Goal: Information Seeking & Learning: Learn about a topic

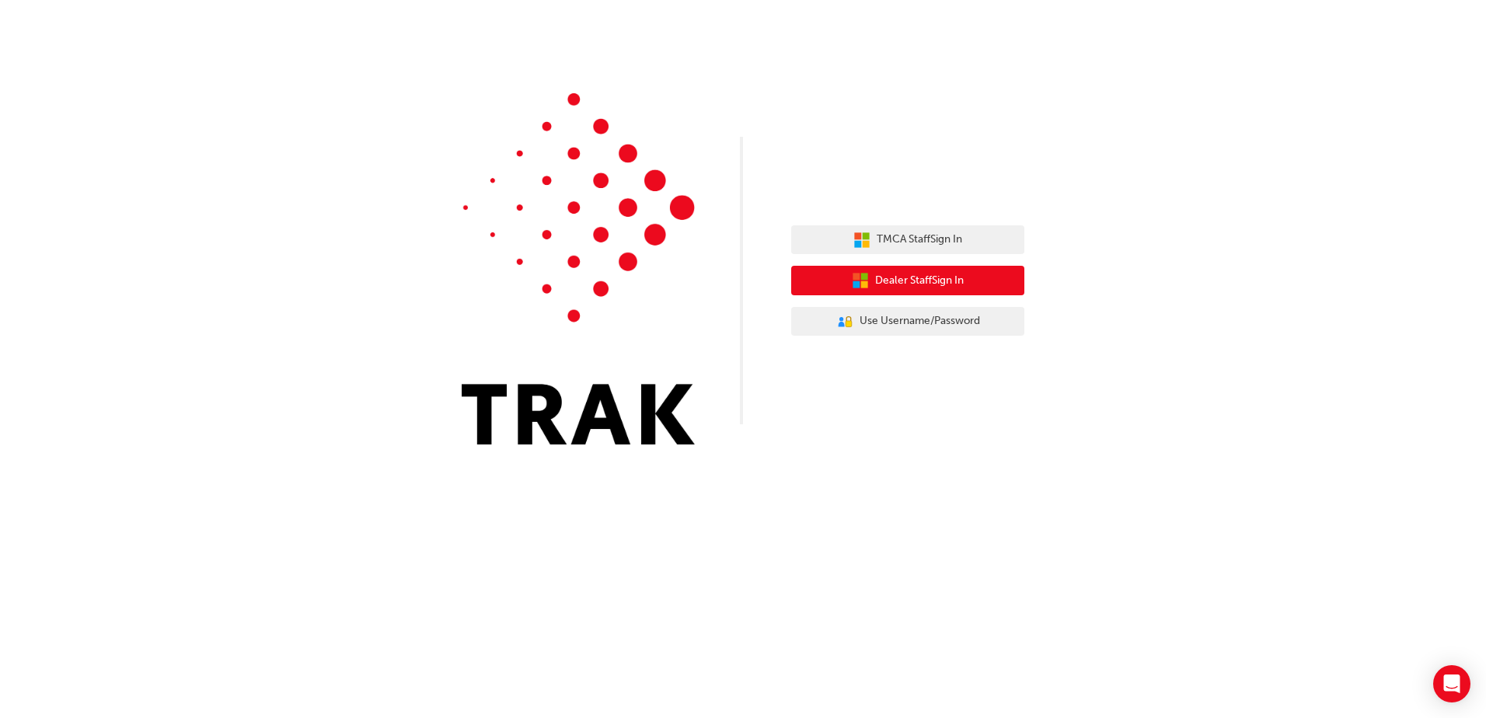
click at [950, 278] on span "Dealer Staff Sign In" at bounding box center [919, 281] width 89 height 18
click at [931, 280] on span "Dealer Staff Sign In" at bounding box center [919, 281] width 89 height 18
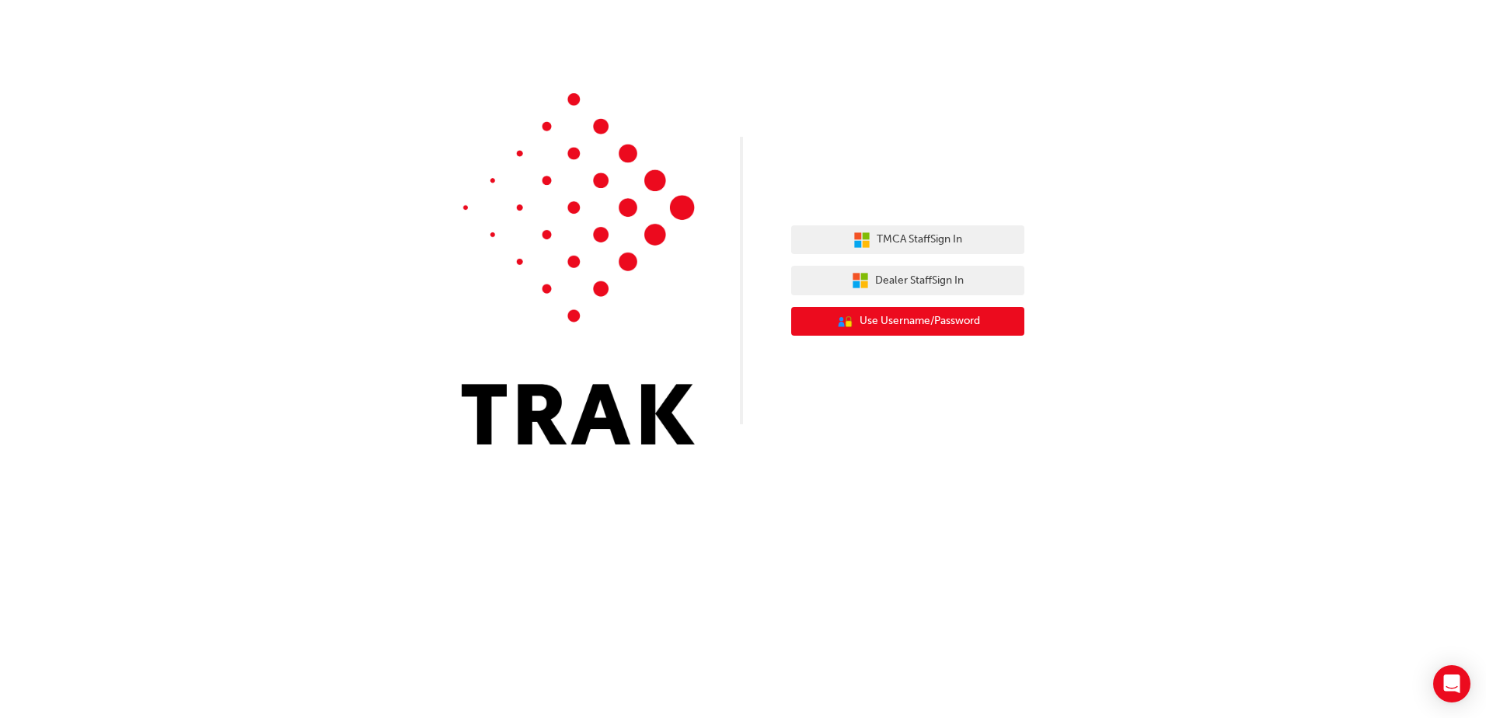
click at [936, 320] on span "Use Username/Password" at bounding box center [920, 322] width 121 height 18
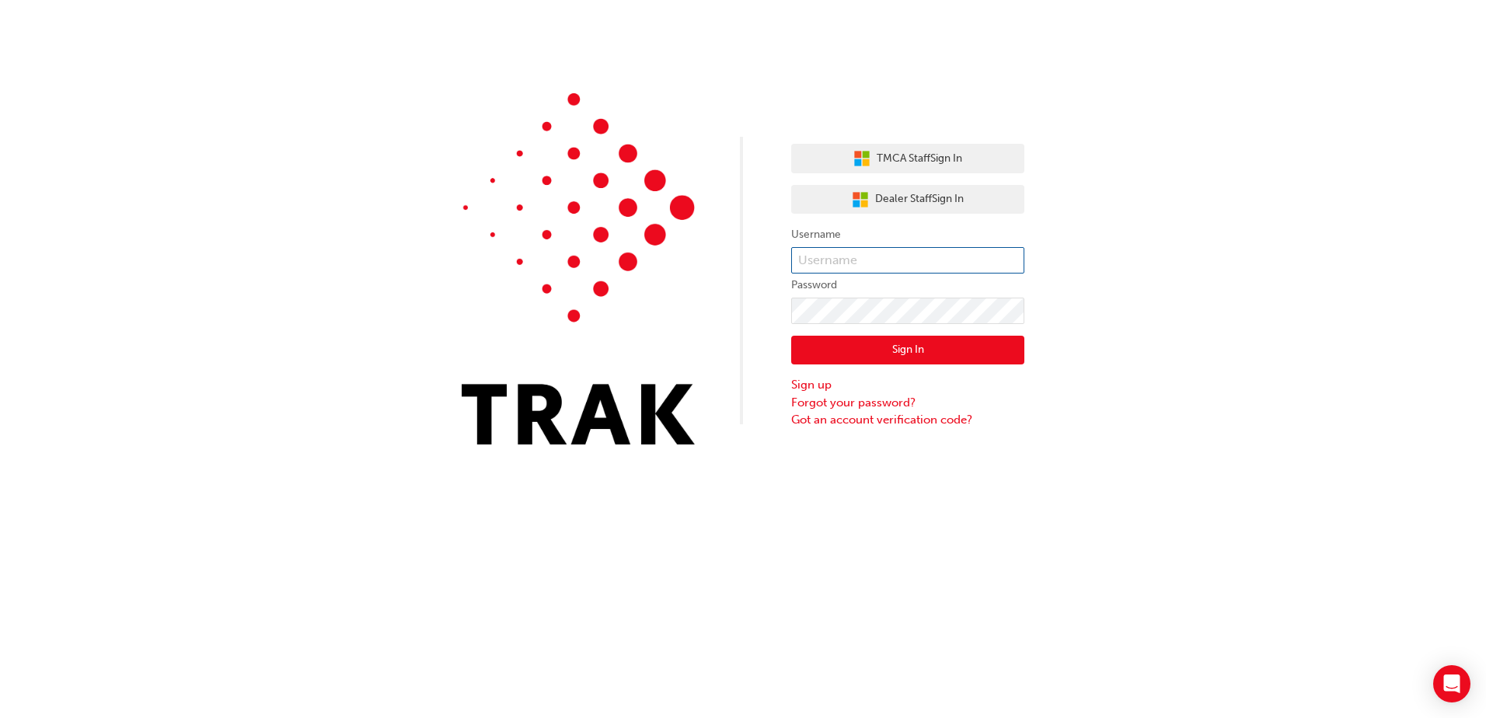
type input "316084"
drag, startPoint x: 865, startPoint y: 257, endPoint x: 846, endPoint y: 259, distance: 19.5
click at [865, 257] on input "316084" at bounding box center [907, 260] width 233 height 26
click at [812, 351] on button "Sign In" at bounding box center [907, 351] width 233 height 30
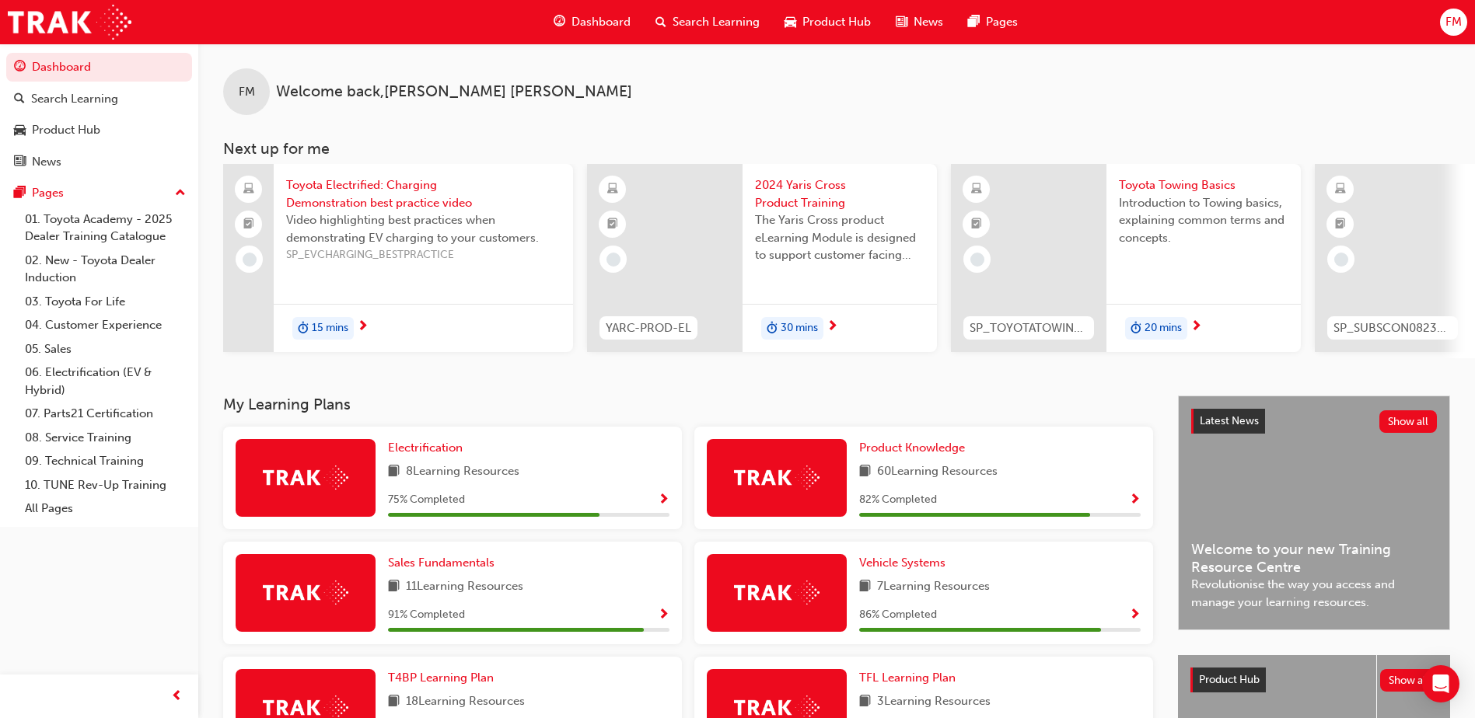
click at [684, 19] on span "Search Learning" at bounding box center [715, 22] width 87 height 18
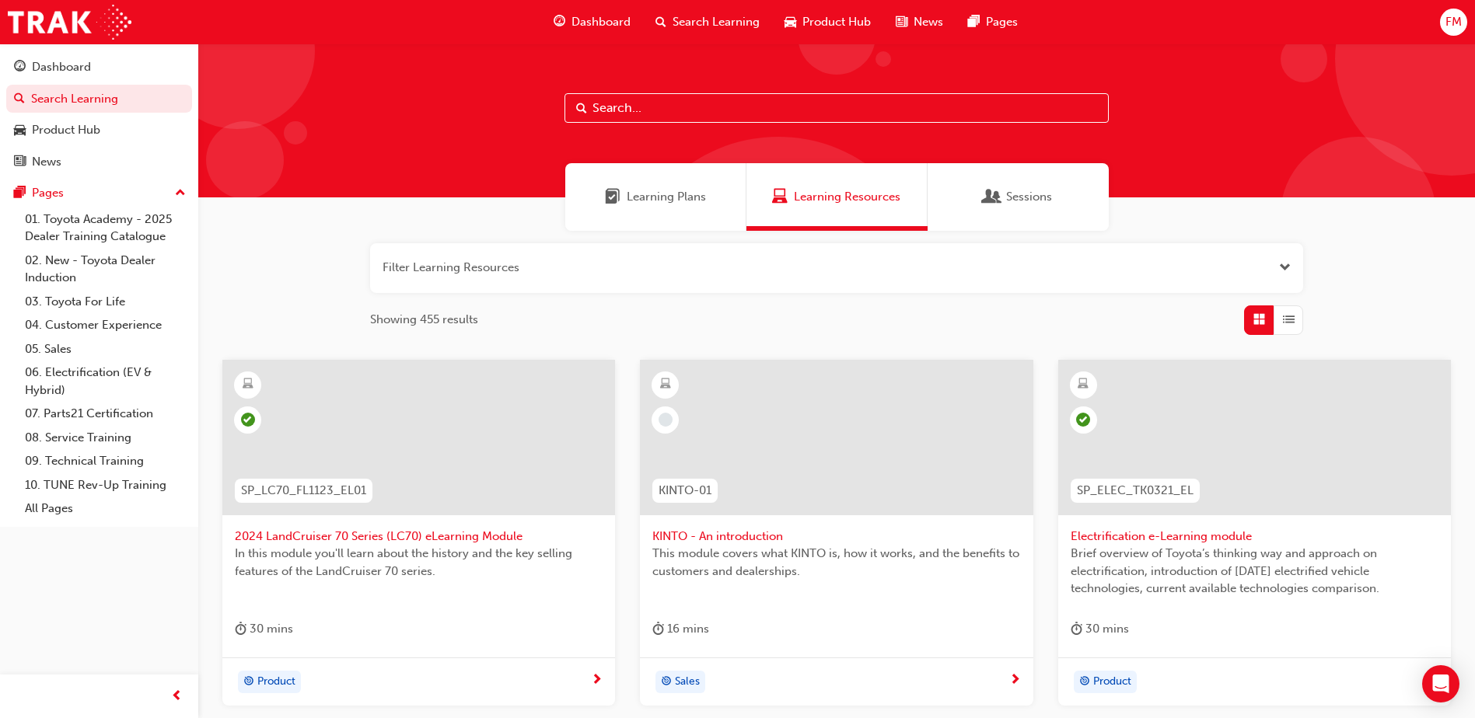
click at [654, 110] on input "text" at bounding box center [836, 108] width 544 height 30
type input "v"
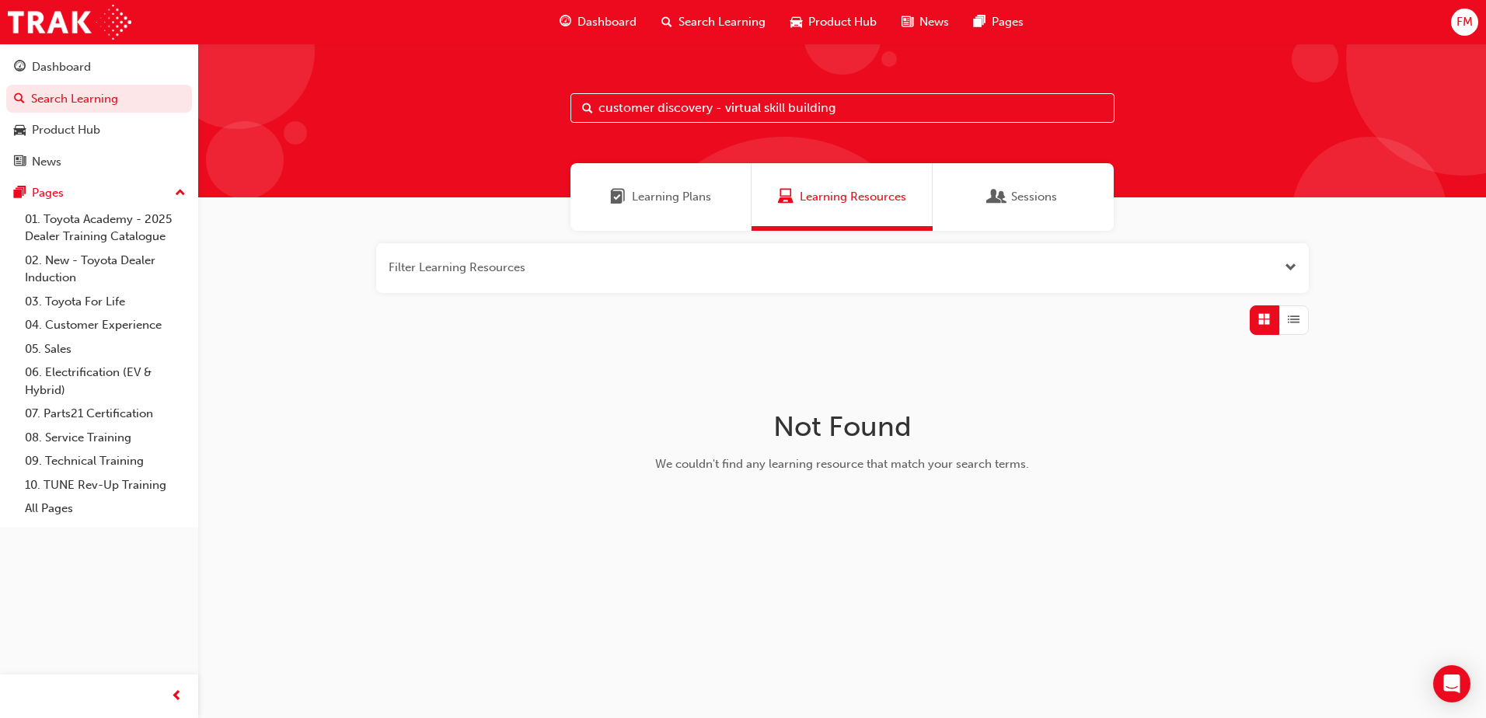
click at [687, 196] on span "Learning Plans" at bounding box center [671, 197] width 79 height 18
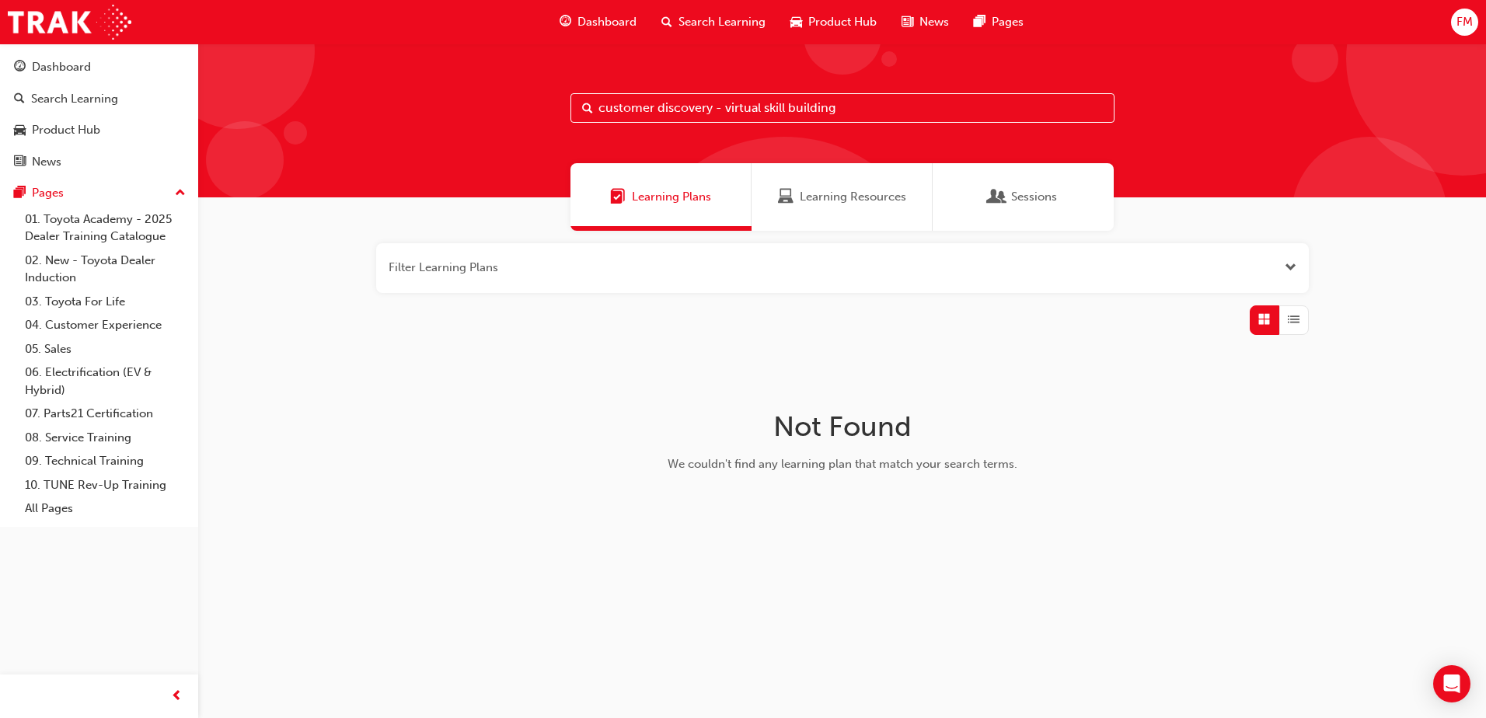
drag, startPoint x: 868, startPoint y: 115, endPoint x: 504, endPoint y: 95, distance: 365.2
click at [556, 110] on div "customer discovery - virtual skill building" at bounding box center [842, 121] width 1288 height 154
type input "i"
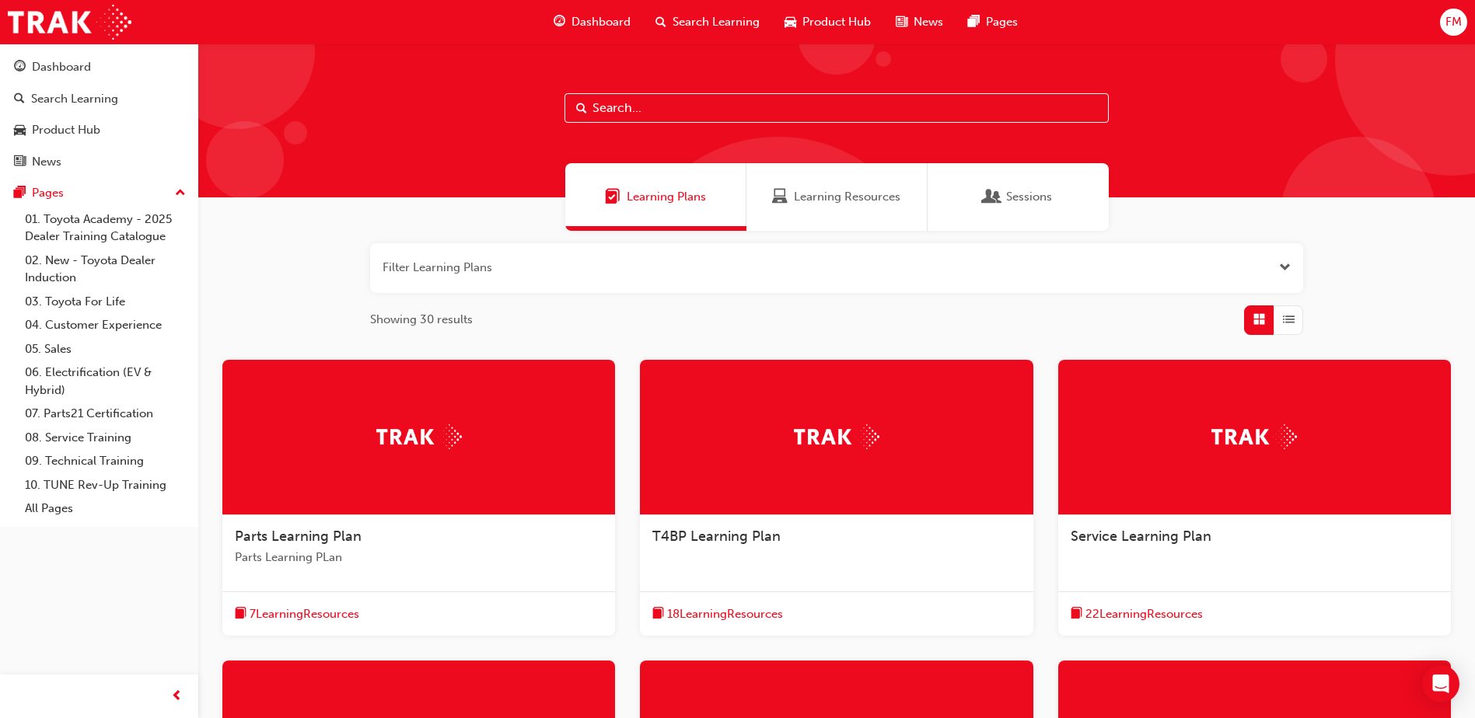
type input "y"
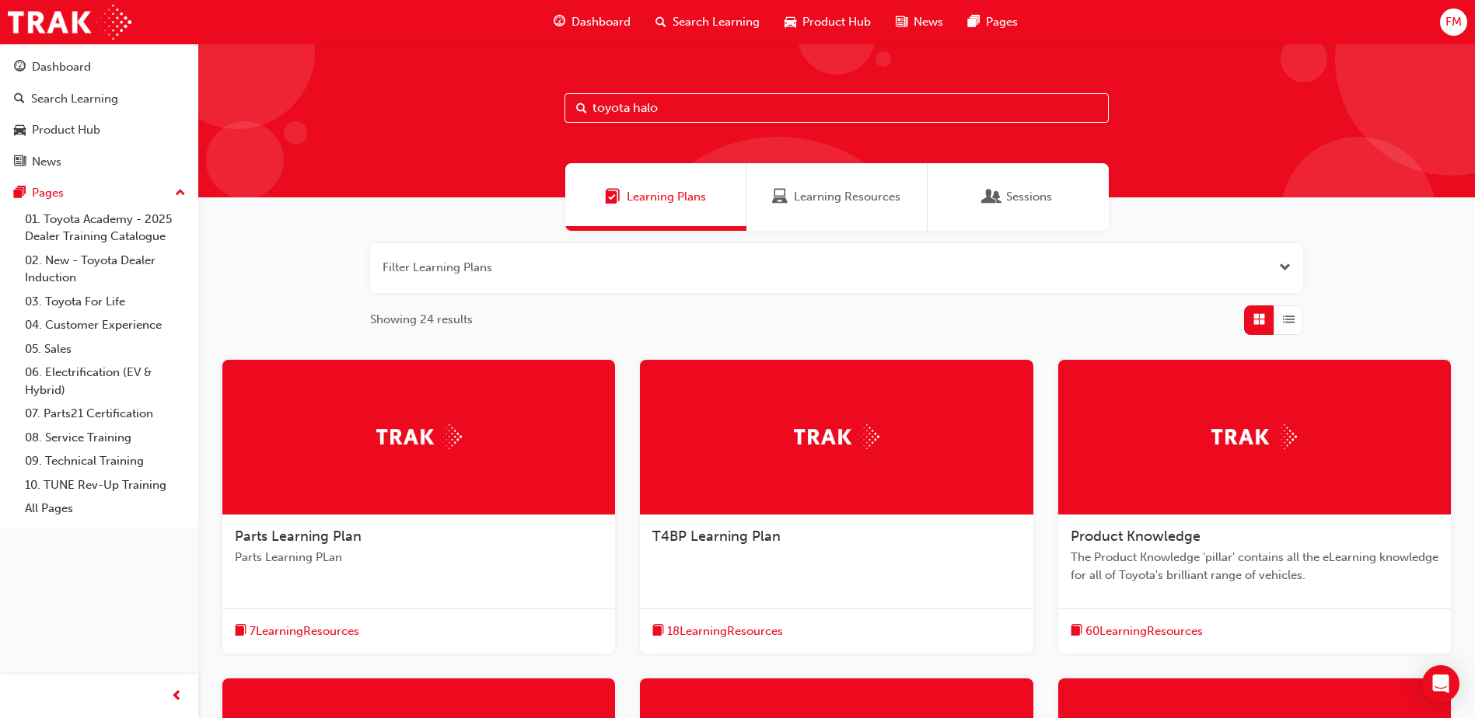
type input "toyota halo"
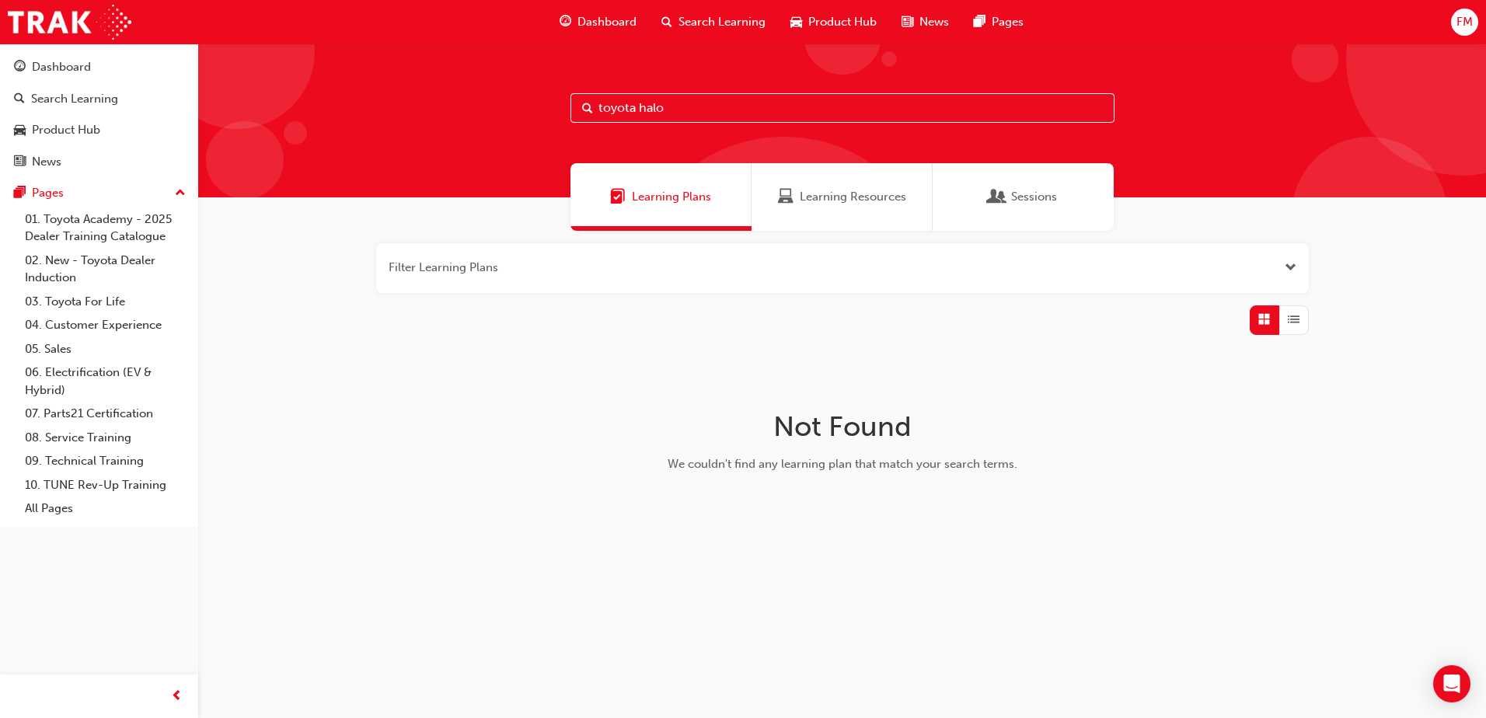
click at [734, 19] on span "Search Learning" at bounding box center [722, 22] width 87 height 18
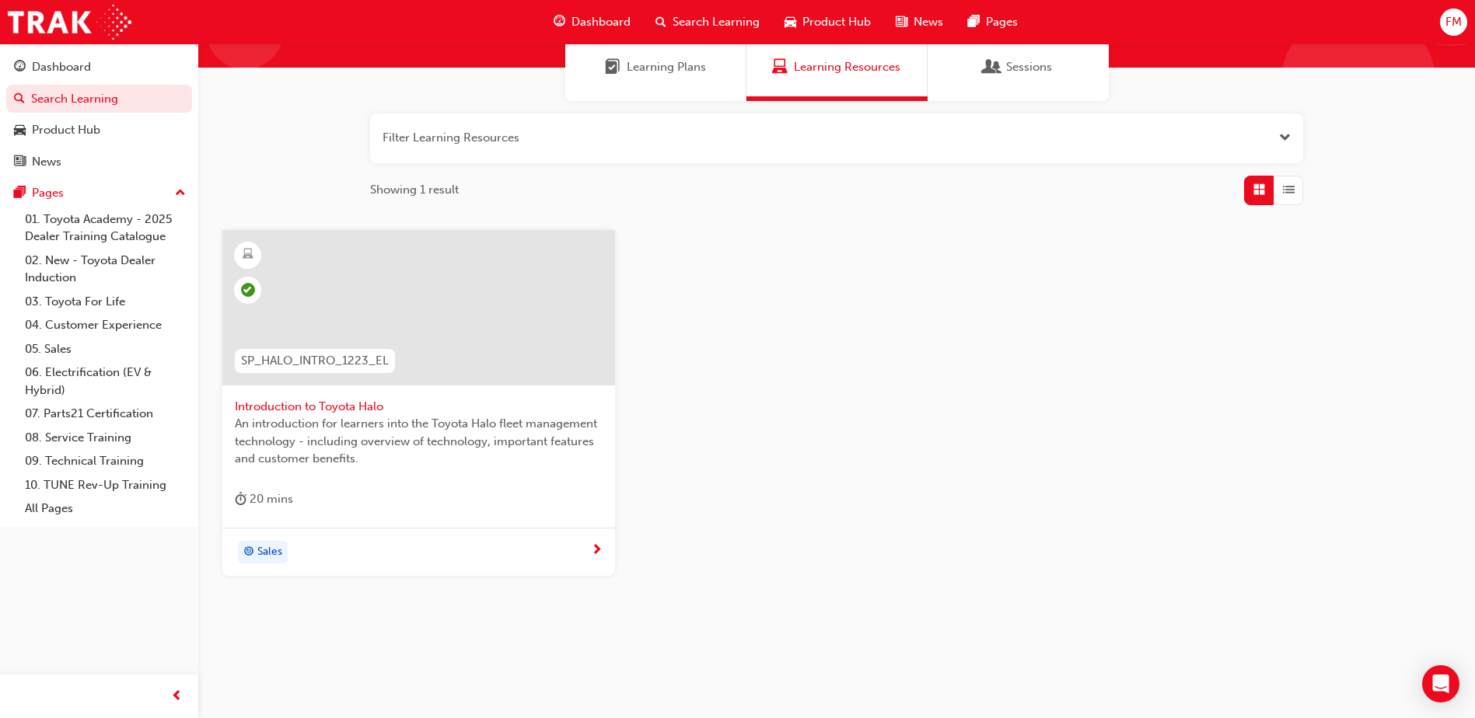
scroll to position [132, 0]
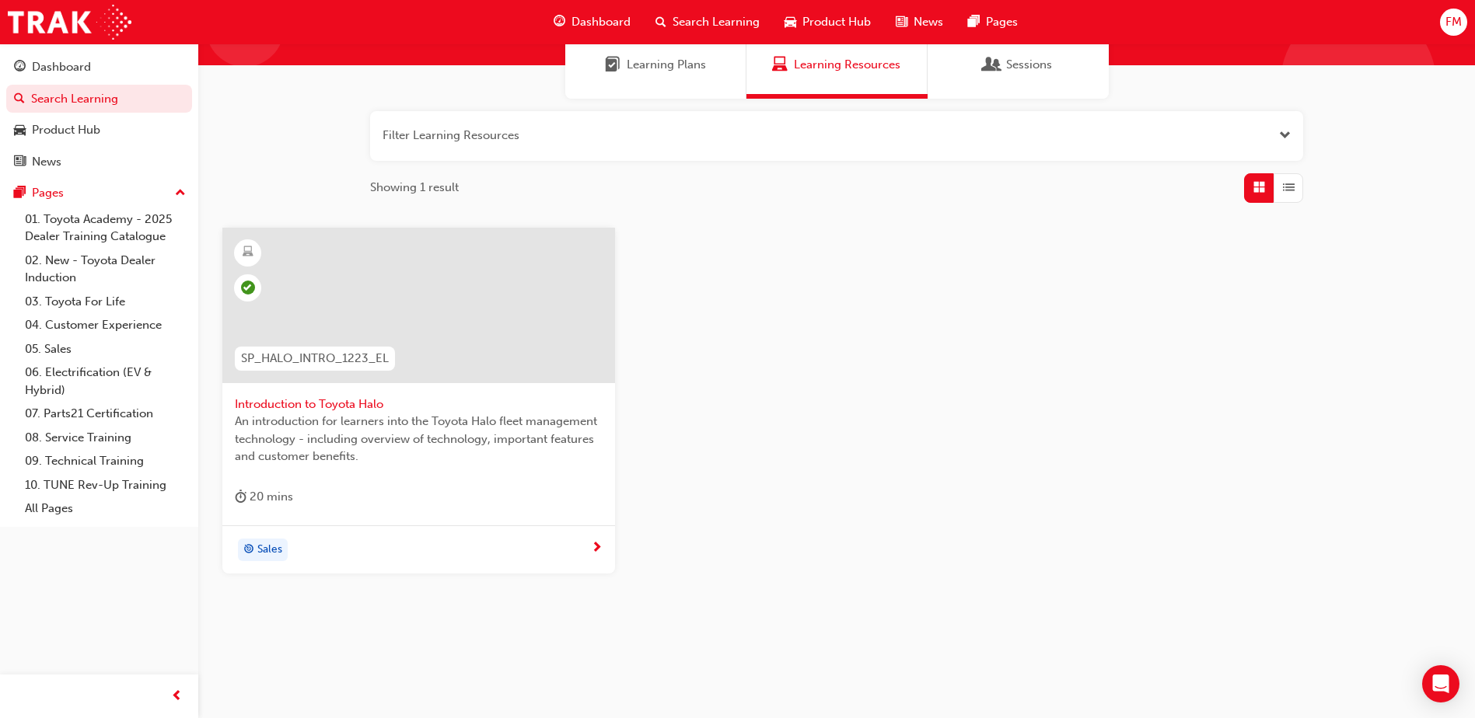
click at [335, 402] on span "Introduction to Toyota Halo" at bounding box center [419, 405] width 368 height 18
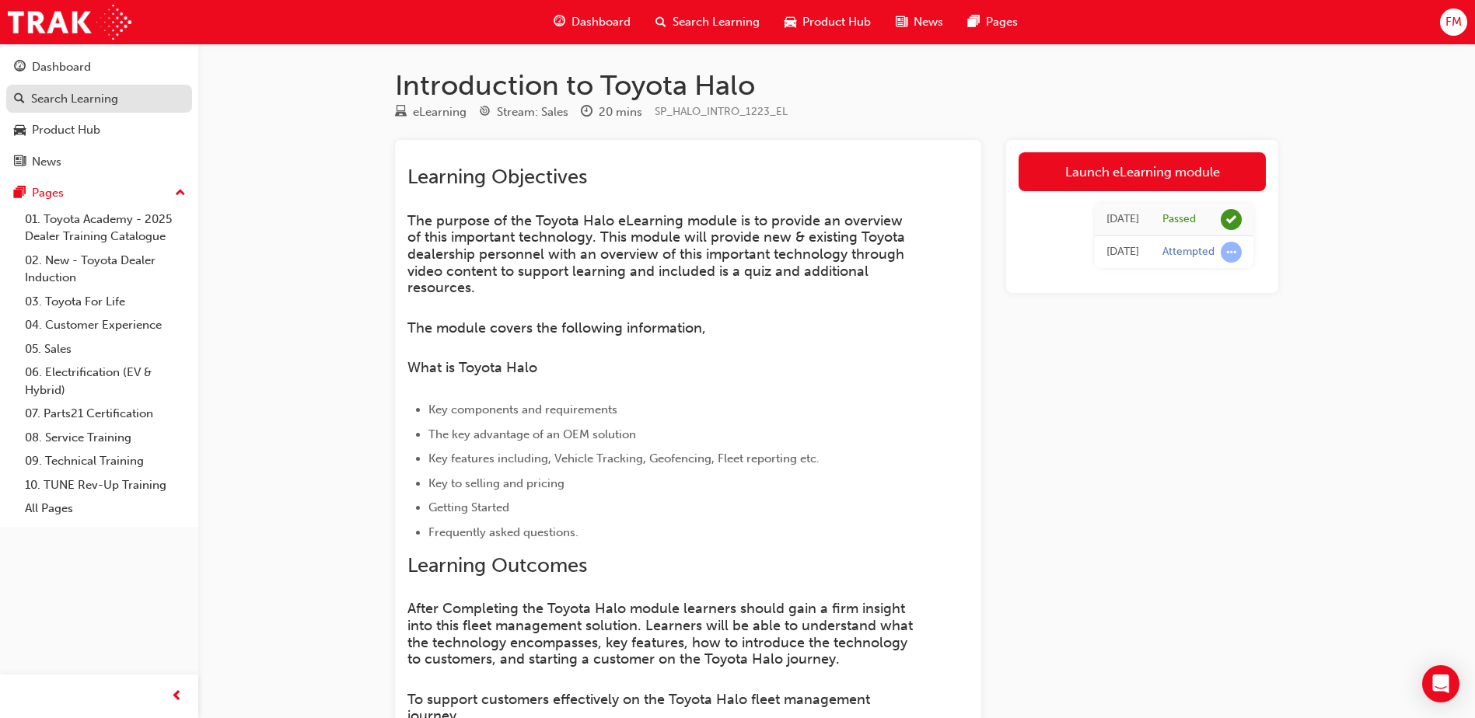
click at [84, 99] on div "Search Learning" at bounding box center [74, 99] width 87 height 18
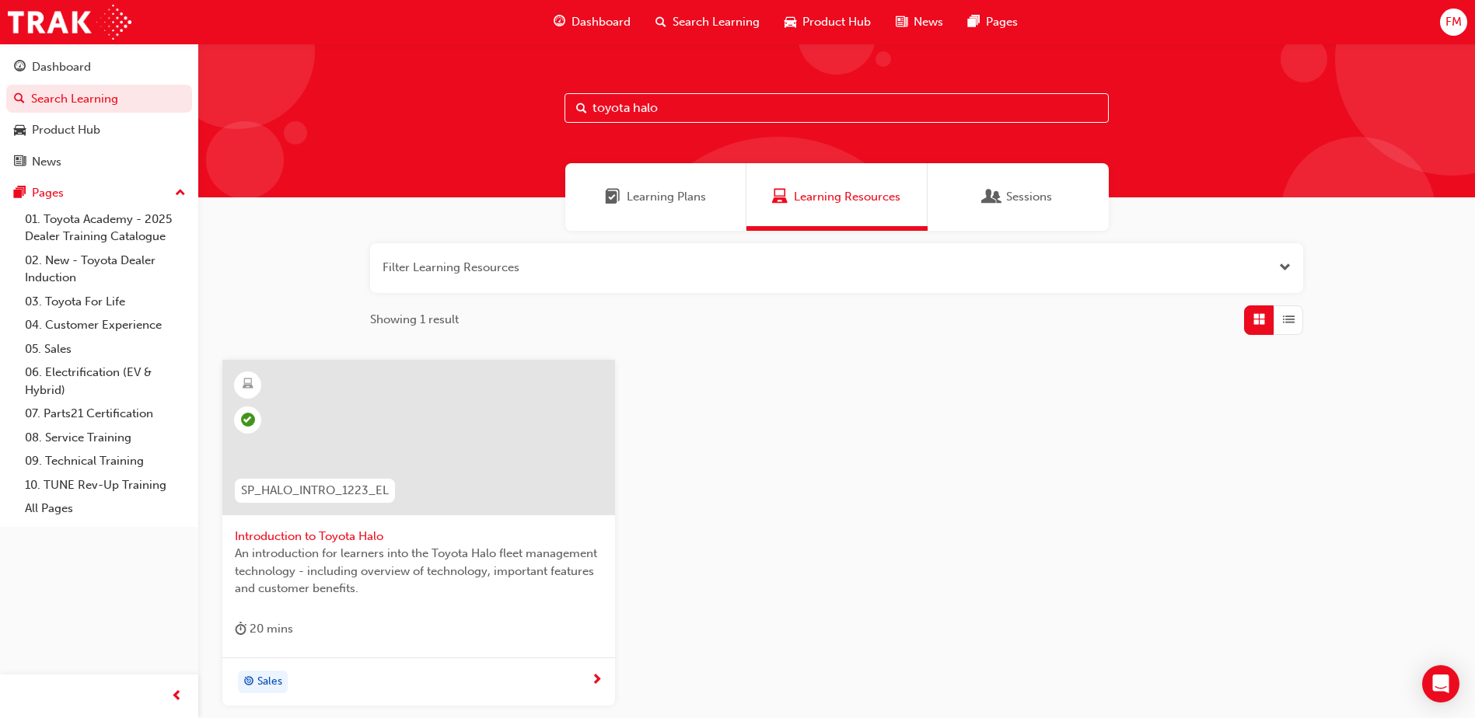
click at [753, 104] on input "toyota halo" at bounding box center [836, 108] width 544 height 30
drag, startPoint x: 742, startPoint y: 107, endPoint x: 567, endPoint y: 110, distance: 175.7
click at [582, 107] on div "toyota halo" at bounding box center [836, 108] width 544 height 30
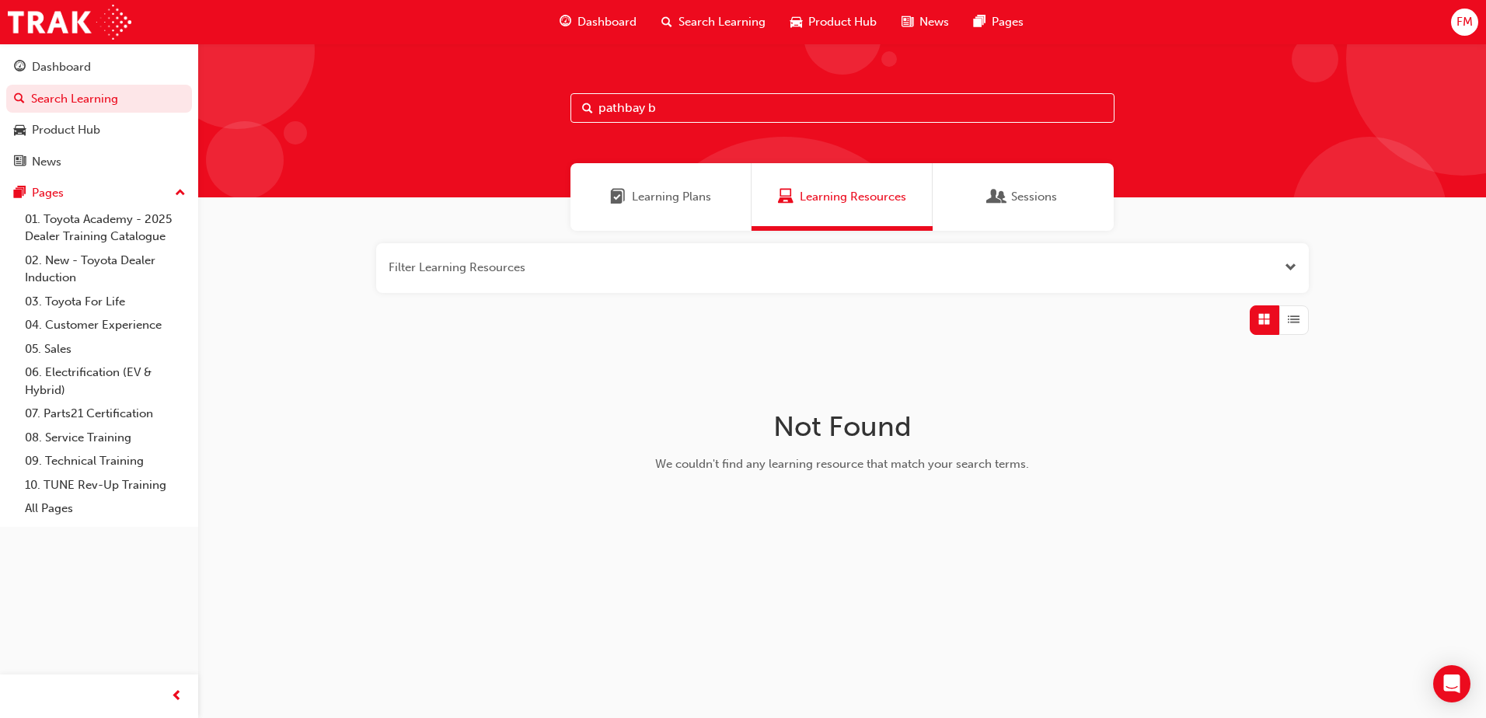
click at [676, 108] on input "pathbay b" at bounding box center [843, 108] width 544 height 30
drag, startPoint x: 676, startPoint y: 108, endPoint x: 592, endPoint y: 117, distance: 83.6
click at [592, 117] on input "pathbay b" at bounding box center [843, 108] width 544 height 30
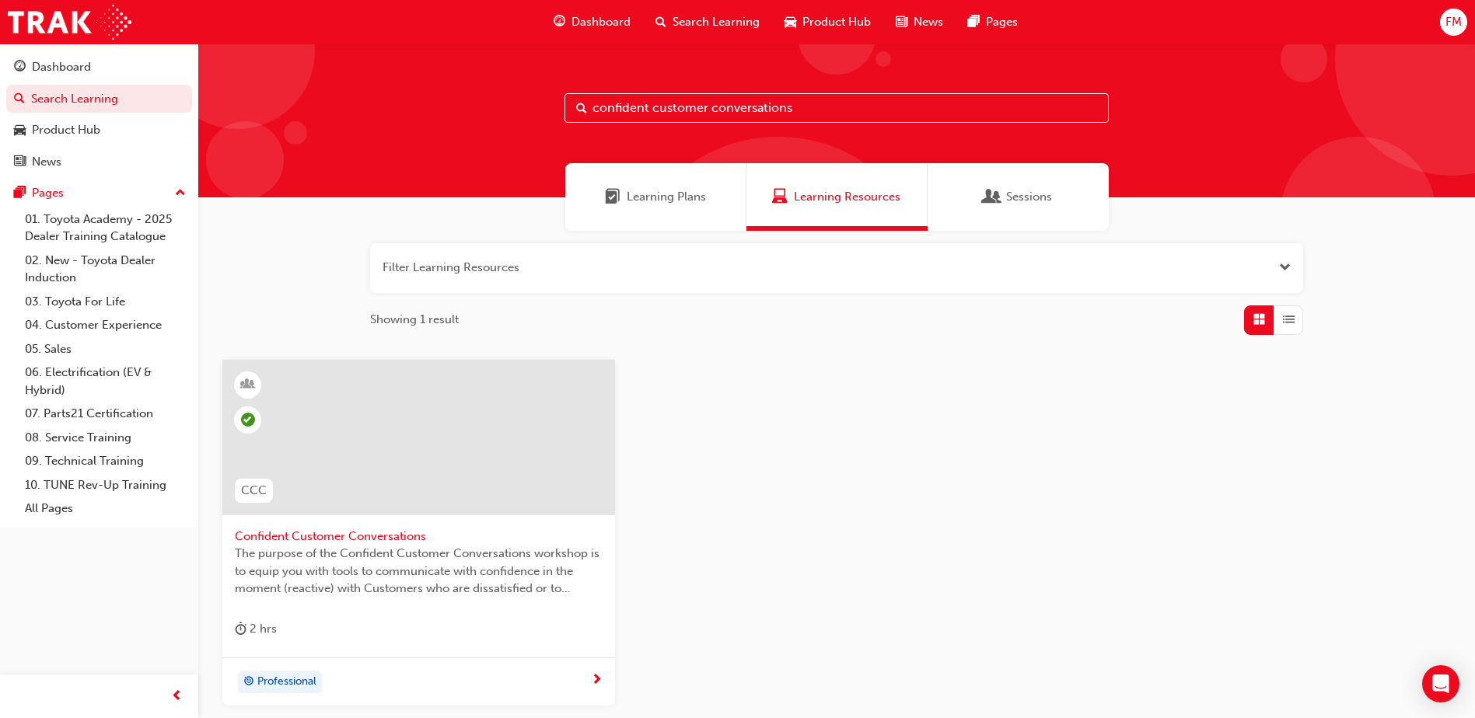
drag, startPoint x: 799, startPoint y: 108, endPoint x: 589, endPoint y: 106, distance: 210.7
click at [589, 106] on input "confident customer conversations" at bounding box center [836, 108] width 544 height 30
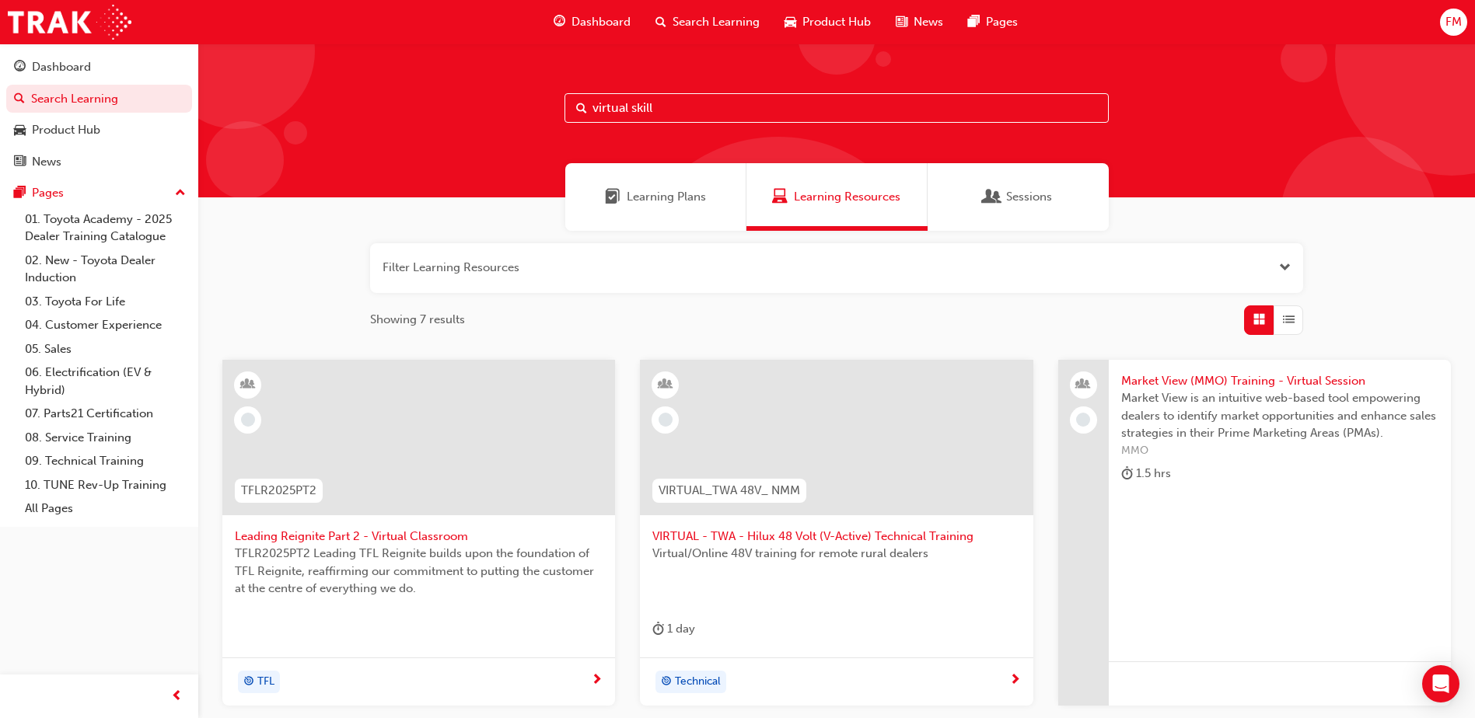
type input "virtual skill"
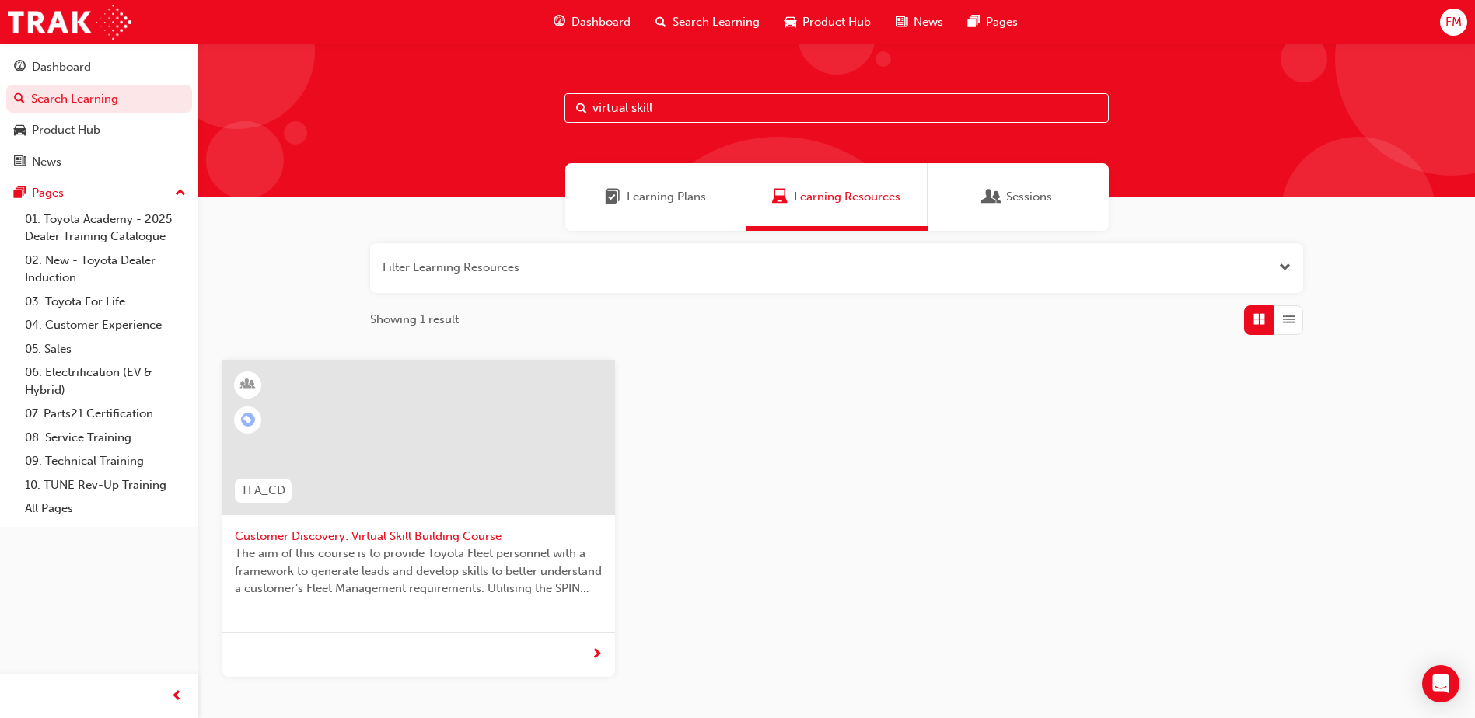
click at [403, 535] on span "Customer Discovery: Virtual Skill Building Course" at bounding box center [419, 537] width 368 height 18
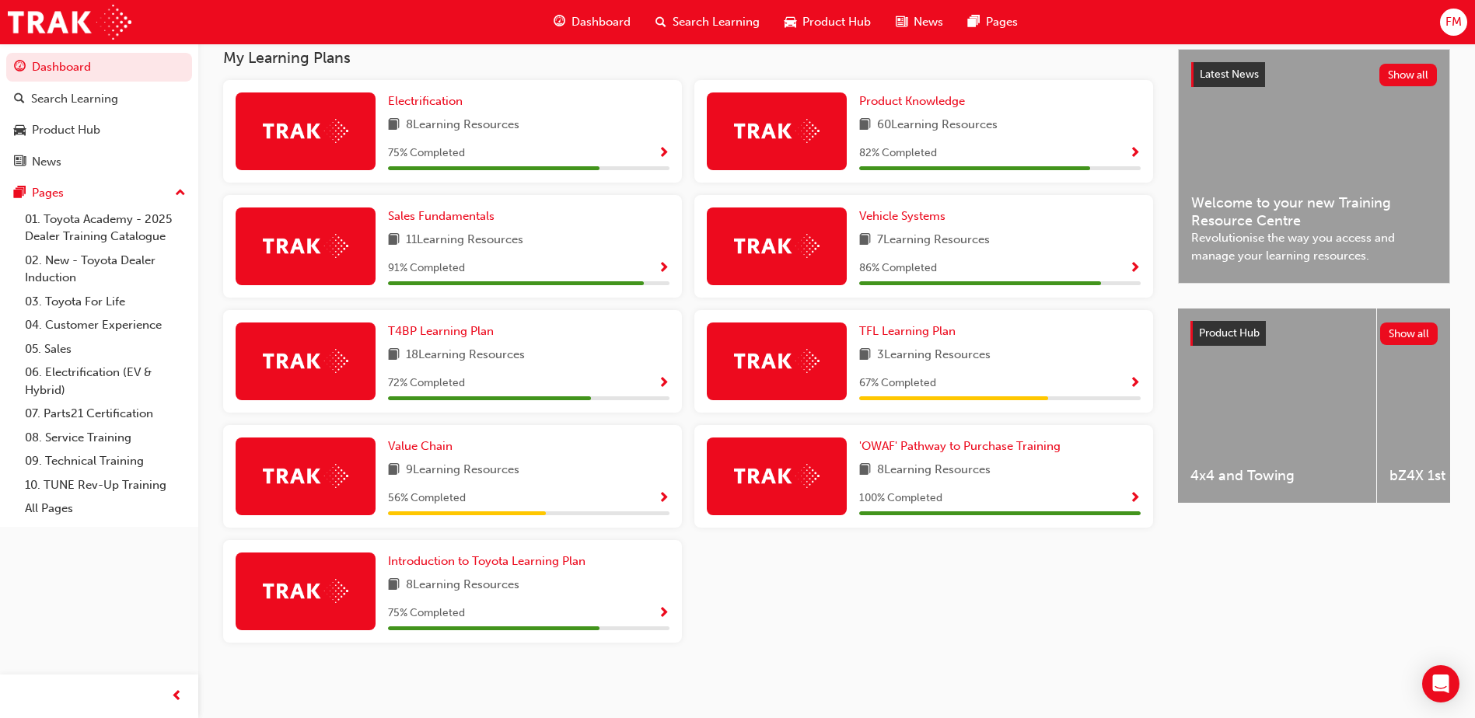
scroll to position [354, 0]
